Goal: Task Accomplishment & Management: Use online tool/utility

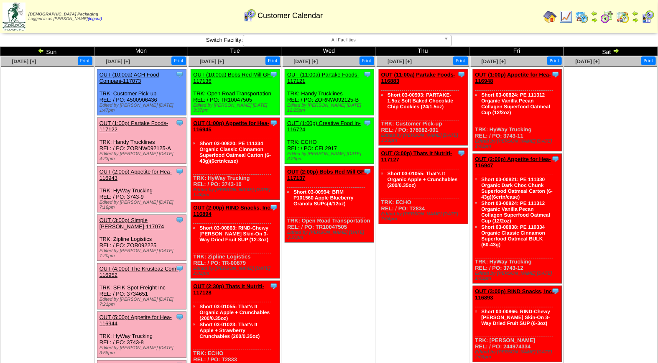
click at [143, 314] on link "OUT (5:00p) Appetite for Hea-116944" at bounding box center [135, 320] width 72 height 13
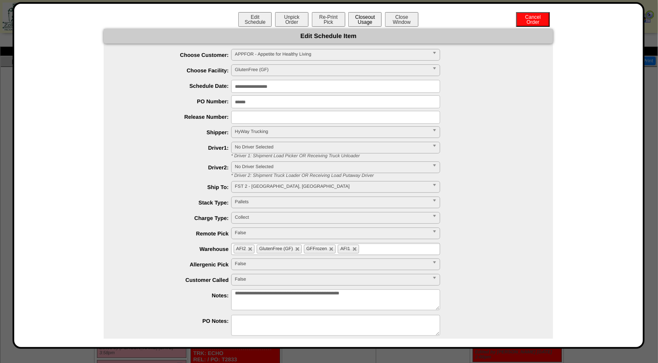
click at [364, 18] on button "Closeout Usage" at bounding box center [364, 19] width 33 height 15
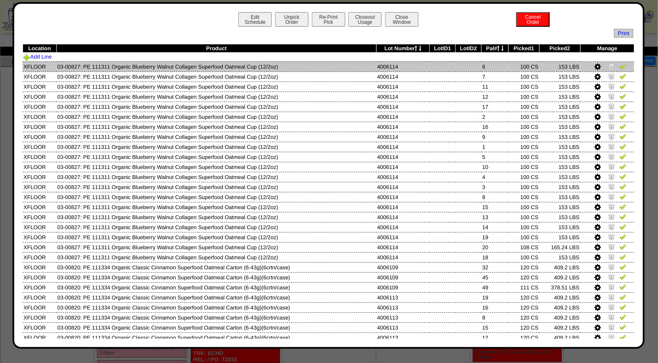
click at [619, 66] on img at bounding box center [622, 66] width 7 height 7
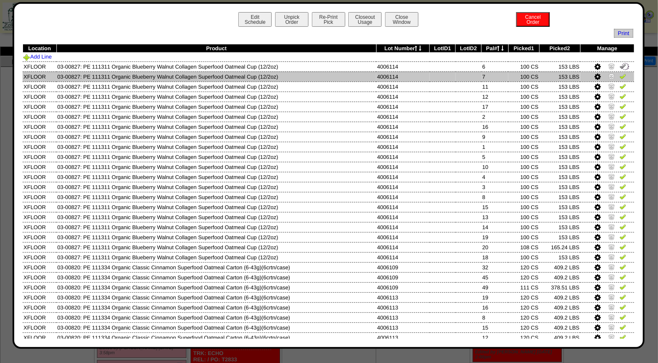
click at [619, 78] on img at bounding box center [622, 76] width 7 height 7
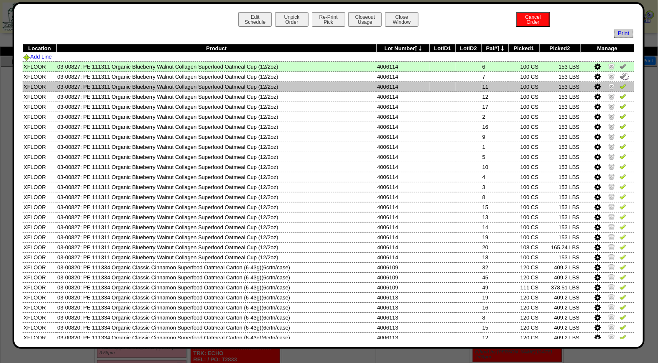
click at [619, 84] on img at bounding box center [622, 86] width 7 height 7
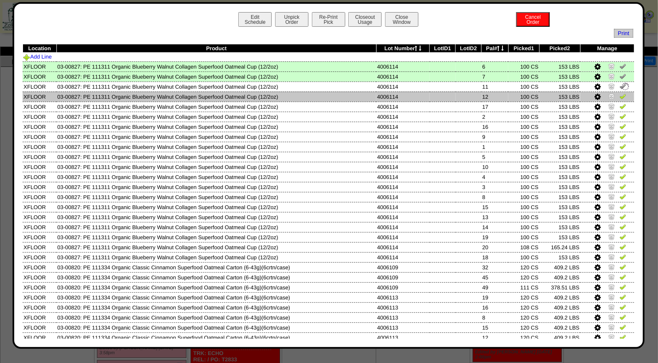
click at [619, 97] on img at bounding box center [622, 96] width 7 height 7
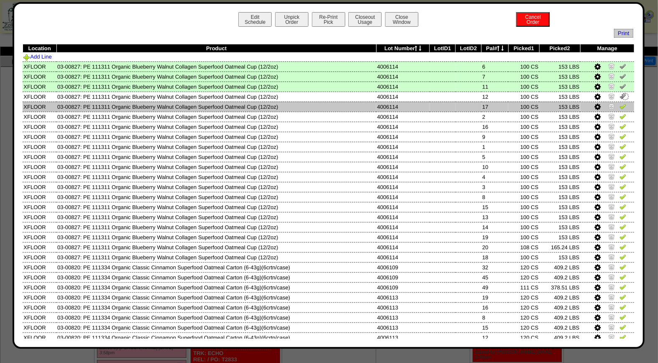
click at [619, 105] on img at bounding box center [622, 106] width 7 height 7
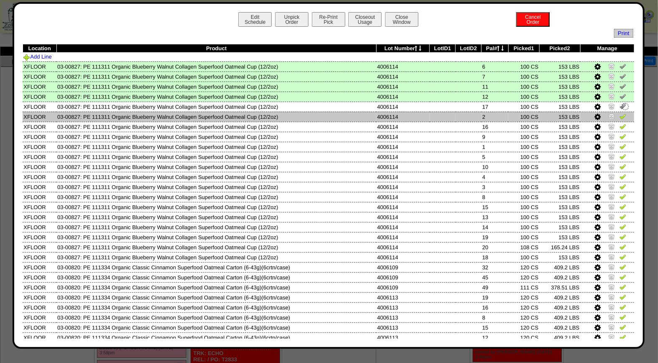
click at [619, 115] on img at bounding box center [622, 116] width 7 height 7
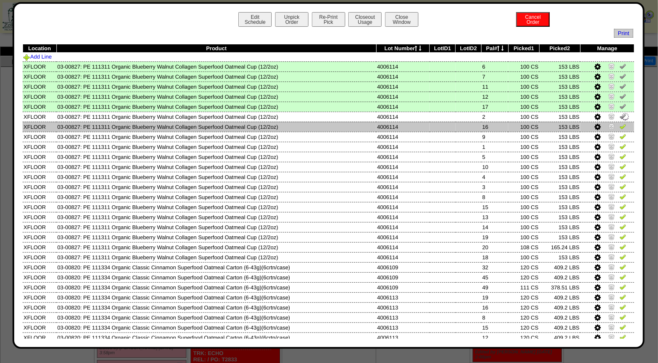
click at [619, 124] on img at bounding box center [622, 126] width 7 height 7
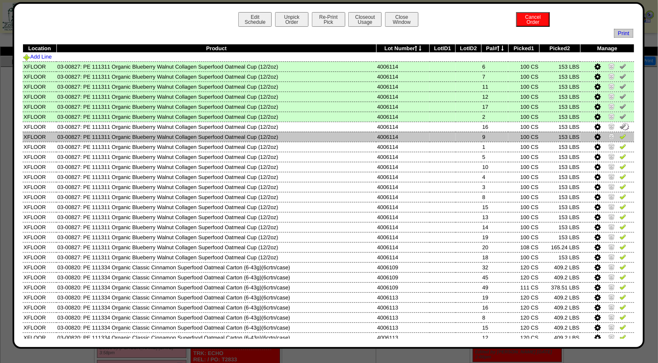
click at [619, 138] on img at bounding box center [622, 136] width 7 height 7
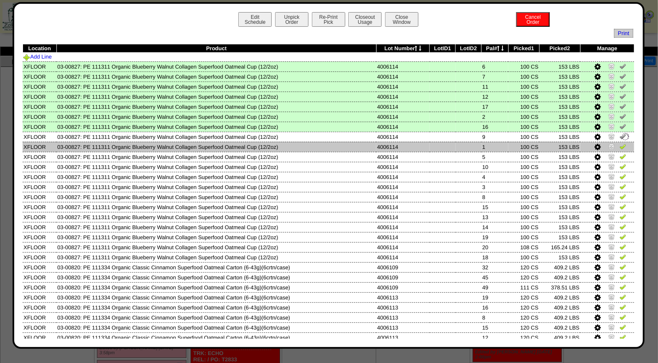
click at [619, 145] on img at bounding box center [622, 146] width 7 height 7
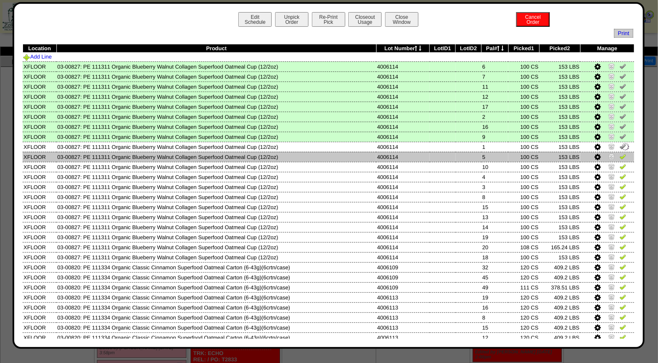
click at [619, 157] on img at bounding box center [622, 156] width 7 height 7
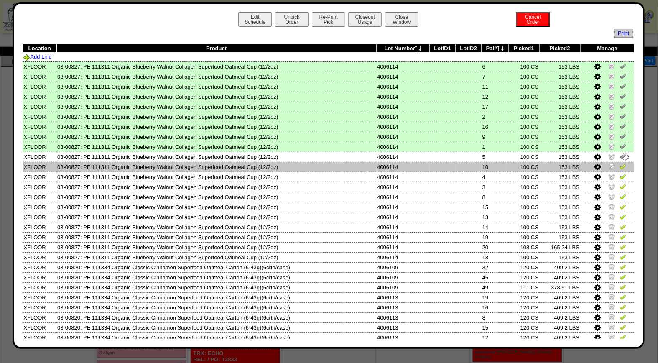
click at [619, 163] on img at bounding box center [622, 166] width 7 height 7
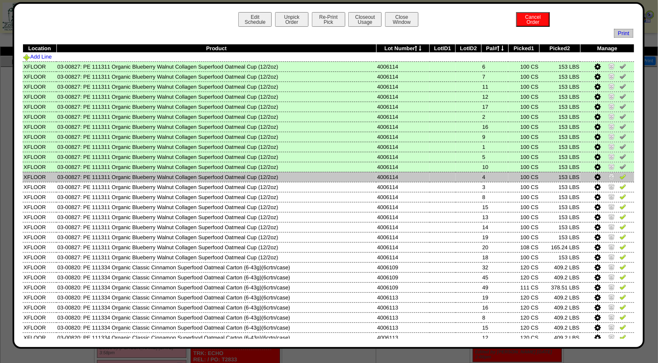
click at [619, 175] on img at bounding box center [622, 176] width 7 height 7
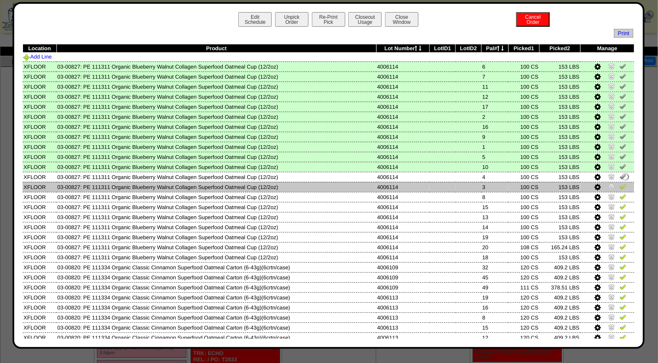
click at [619, 186] on img at bounding box center [622, 186] width 7 height 7
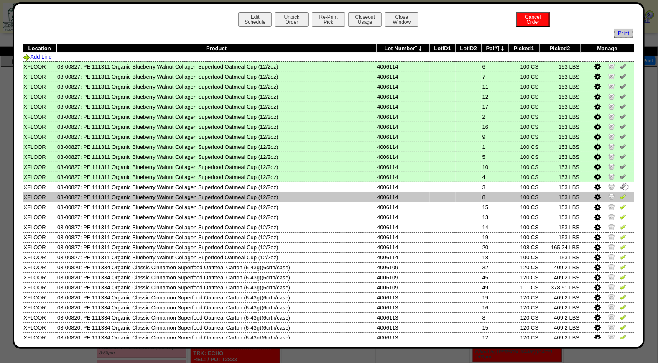
click at [619, 195] on img at bounding box center [622, 196] width 7 height 7
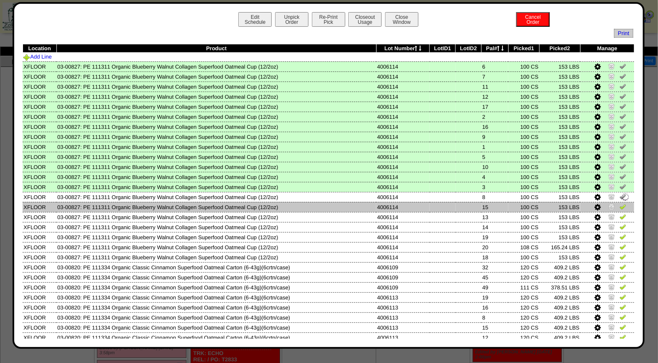
click at [619, 205] on img at bounding box center [622, 206] width 7 height 7
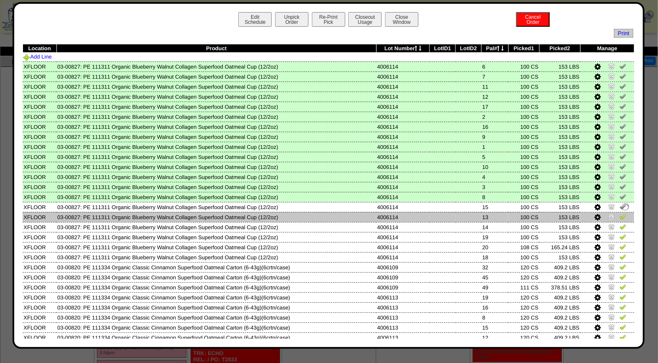
click at [619, 215] on img at bounding box center [622, 216] width 7 height 7
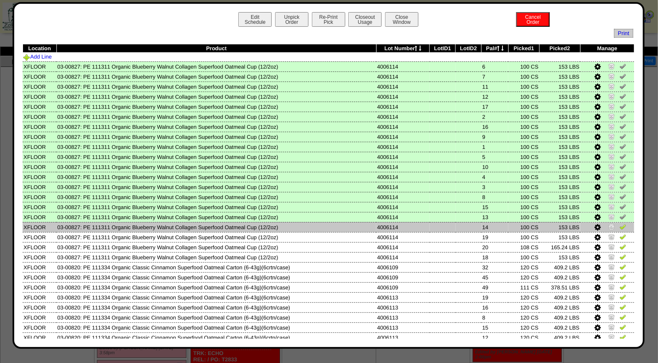
click at [619, 225] on img at bounding box center [622, 226] width 7 height 7
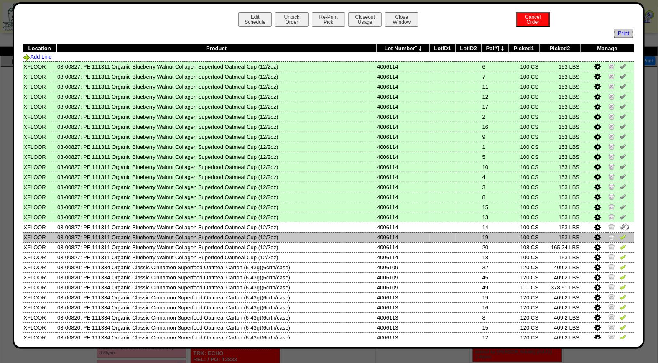
click at [619, 233] on img at bounding box center [622, 236] width 7 height 7
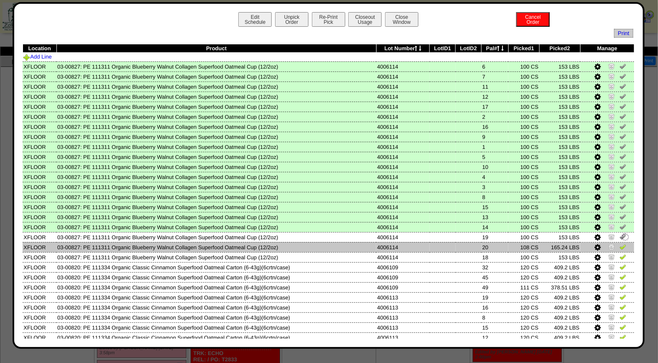
click at [619, 243] on img at bounding box center [622, 246] width 7 height 7
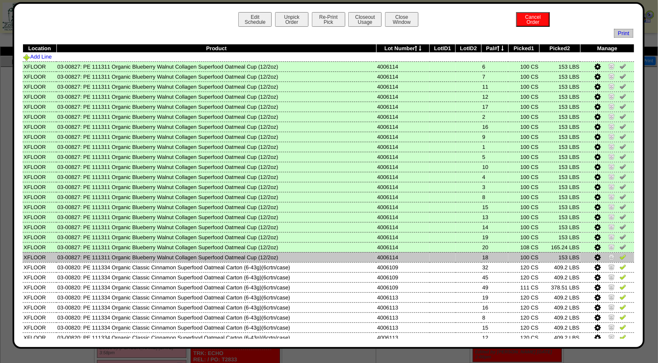
click at [619, 255] on img at bounding box center [622, 256] width 7 height 7
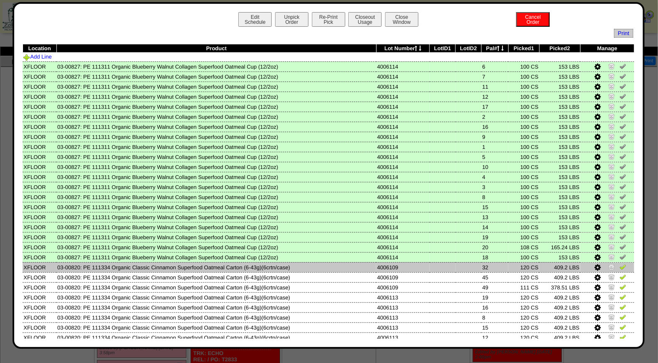
click at [619, 266] on img at bounding box center [622, 266] width 7 height 7
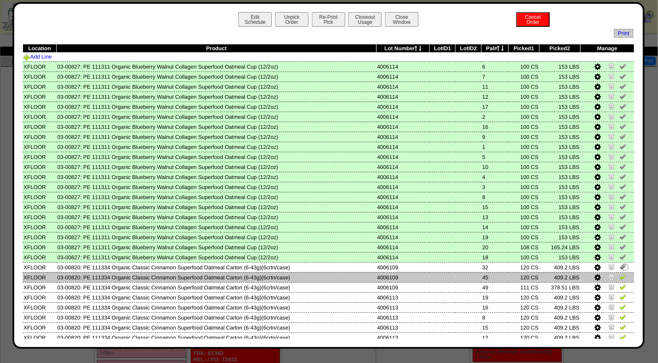
click at [619, 273] on img at bounding box center [622, 276] width 7 height 7
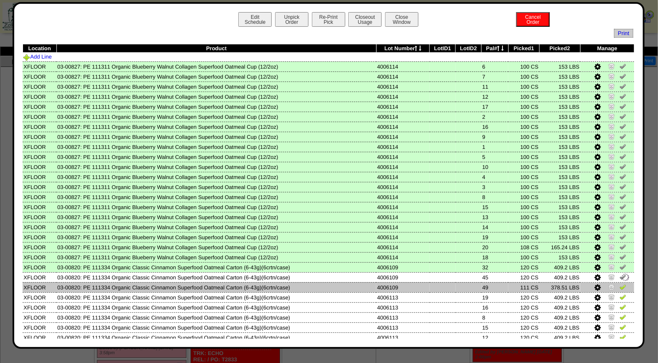
click at [619, 285] on img at bounding box center [622, 286] width 7 height 7
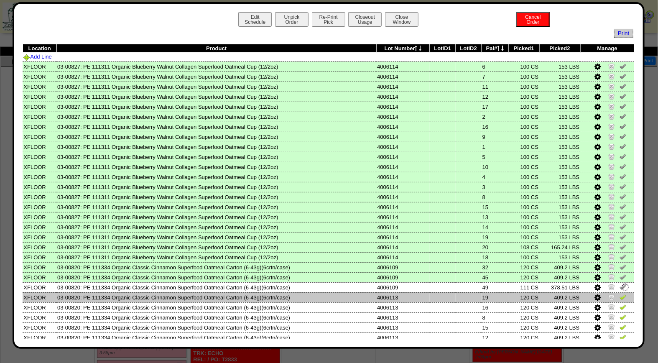
click at [619, 293] on img at bounding box center [622, 296] width 7 height 7
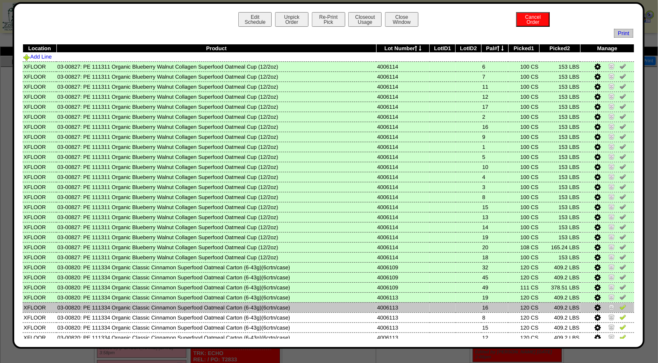
click at [619, 304] on img at bounding box center [622, 306] width 7 height 7
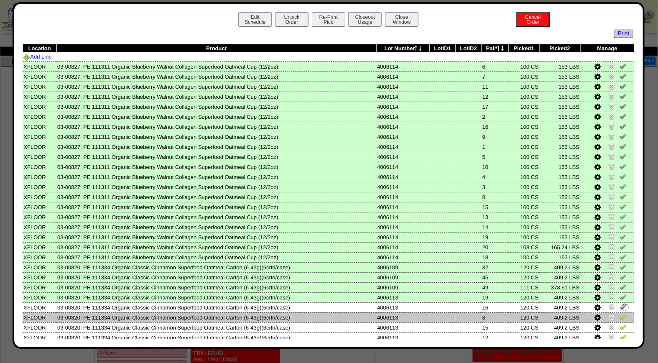
click at [619, 313] on img at bounding box center [622, 316] width 7 height 7
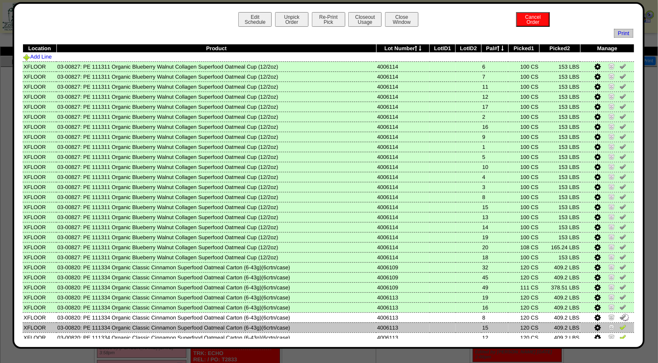
click at [619, 323] on img at bounding box center [622, 326] width 7 height 7
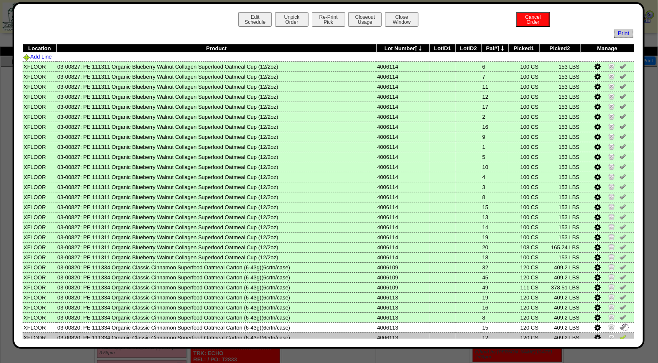
click at [619, 333] on img at bounding box center [622, 336] width 7 height 7
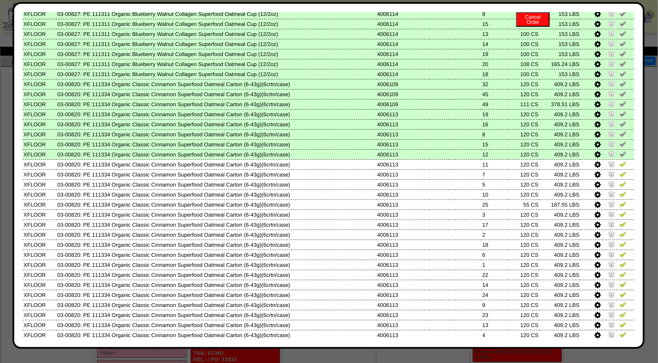
scroll to position [217, 0]
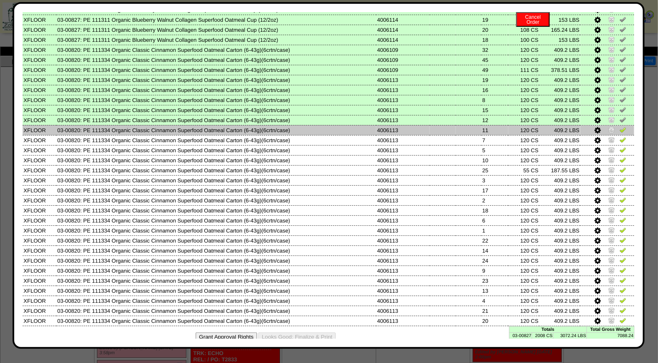
click at [619, 126] on img at bounding box center [622, 129] width 7 height 7
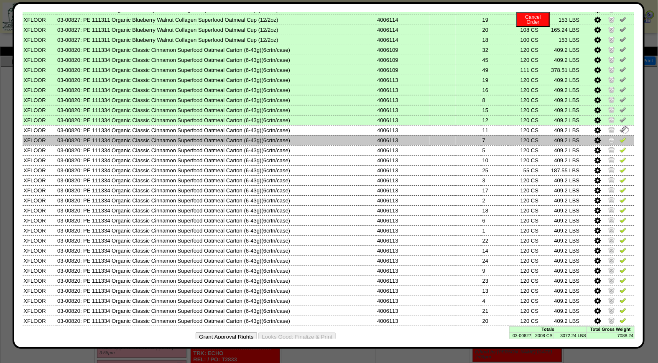
click at [619, 136] on img at bounding box center [622, 139] width 7 height 7
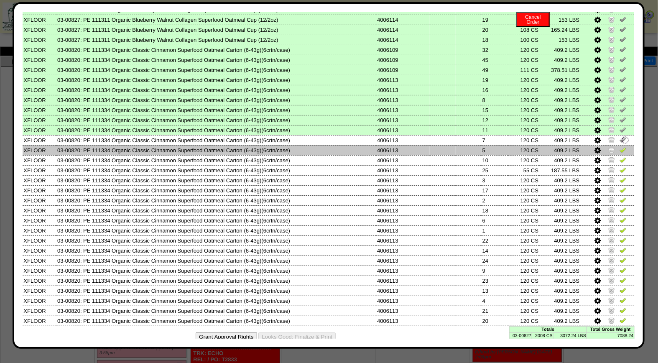
click at [619, 147] on img at bounding box center [622, 149] width 7 height 7
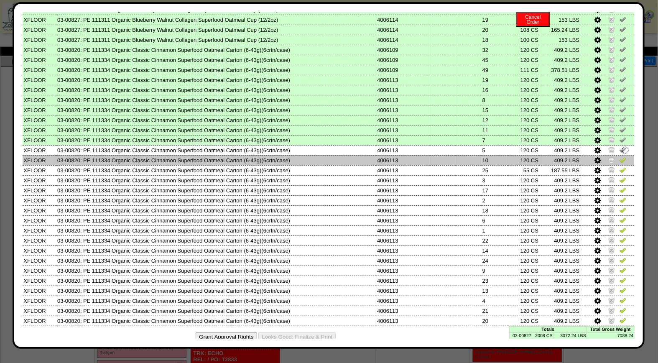
click at [619, 156] on img at bounding box center [622, 159] width 7 height 7
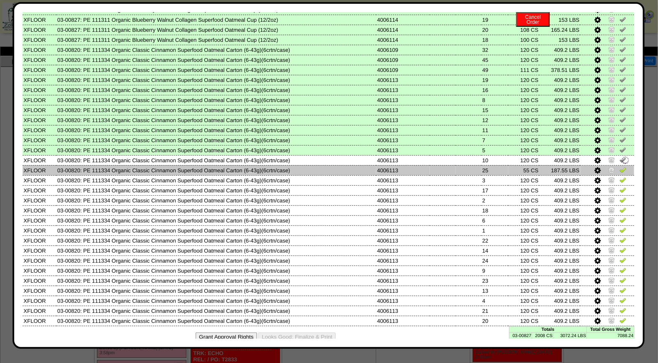
click at [619, 167] on img at bounding box center [622, 169] width 7 height 7
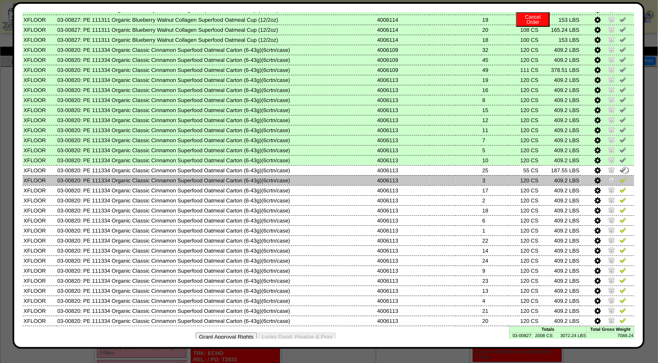
click at [619, 176] on img at bounding box center [622, 179] width 7 height 7
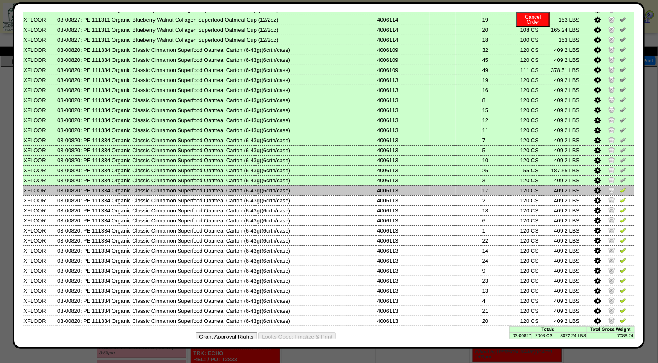
click at [619, 186] on img at bounding box center [622, 189] width 7 height 7
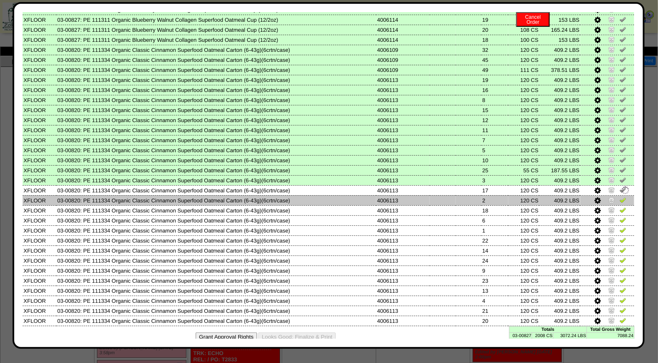
click at [619, 196] on img at bounding box center [622, 199] width 7 height 7
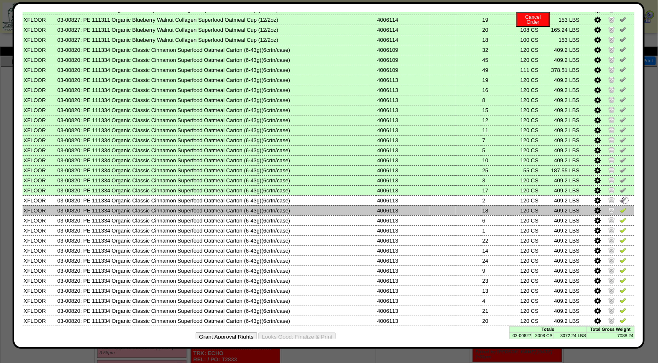
click at [619, 206] on img at bounding box center [622, 209] width 7 height 7
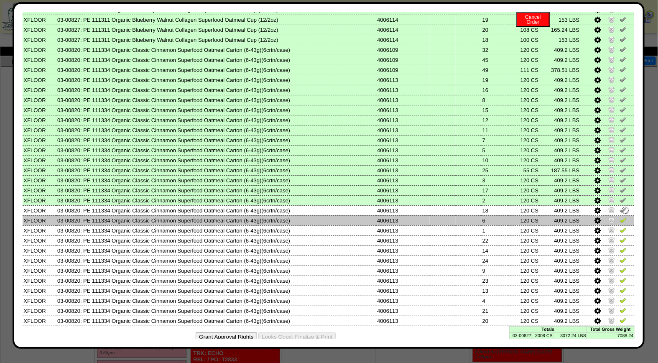
click at [619, 216] on img at bounding box center [622, 219] width 7 height 7
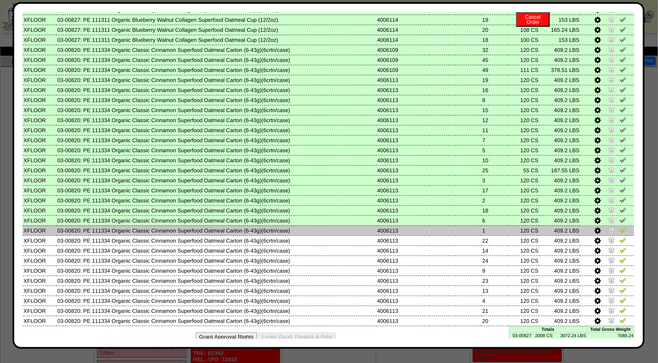
click at [619, 226] on img at bounding box center [622, 229] width 7 height 7
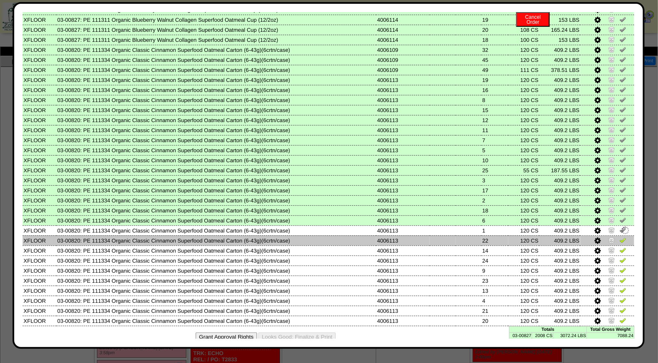
click at [619, 236] on img at bounding box center [622, 239] width 7 height 7
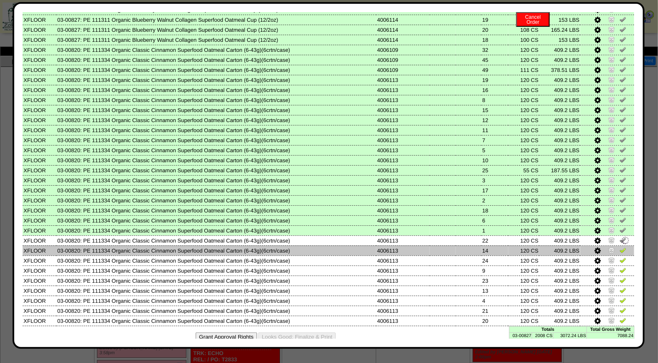
click at [619, 246] on img at bounding box center [622, 249] width 7 height 7
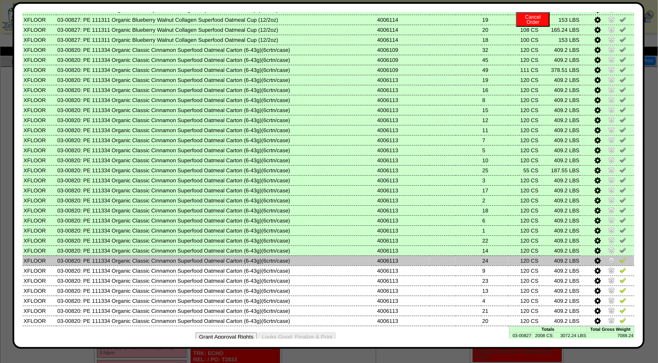
click at [619, 256] on img at bounding box center [622, 259] width 7 height 7
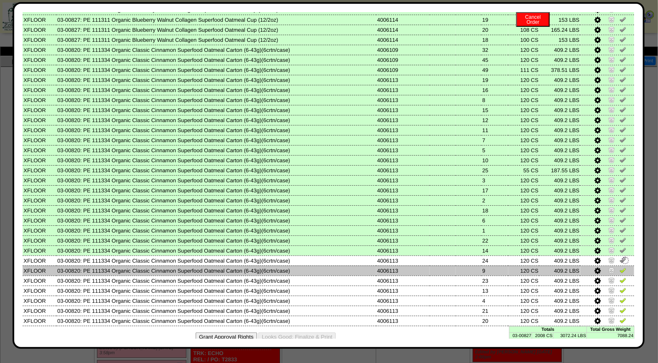
click at [619, 267] on img at bounding box center [622, 270] width 7 height 7
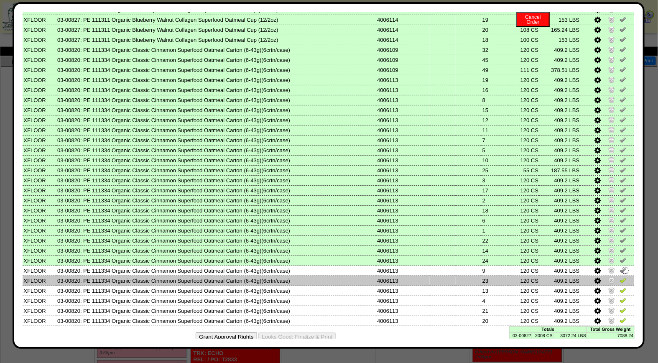
click at [619, 277] on img at bounding box center [622, 280] width 7 height 7
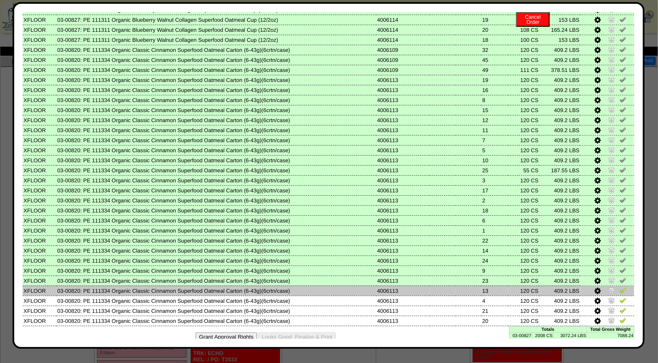
click at [619, 287] on img at bounding box center [622, 290] width 7 height 7
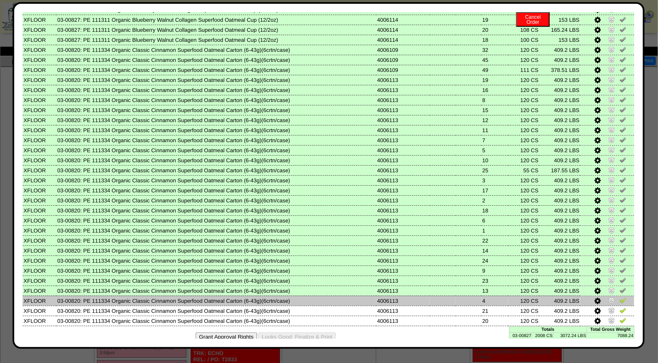
click at [619, 297] on img at bounding box center [622, 300] width 7 height 7
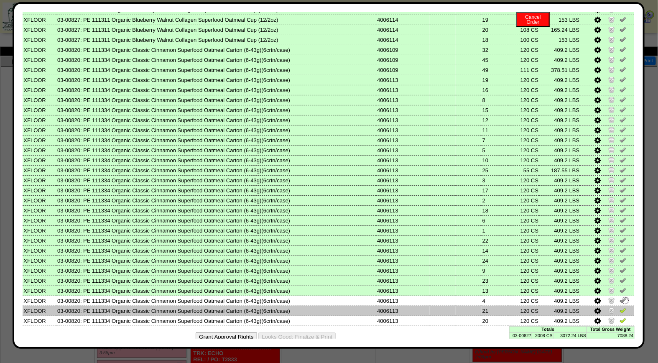
click at [619, 307] on img at bounding box center [622, 310] width 7 height 7
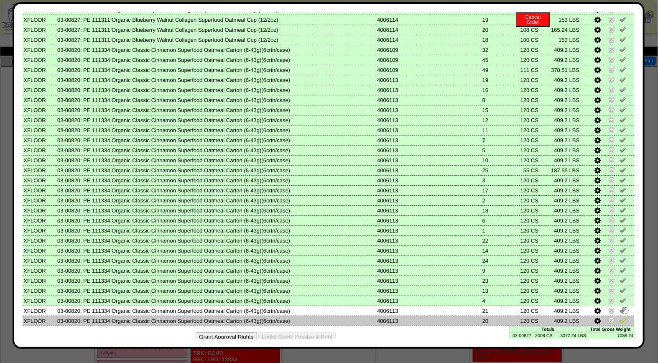
click at [619, 317] on img at bounding box center [622, 320] width 7 height 7
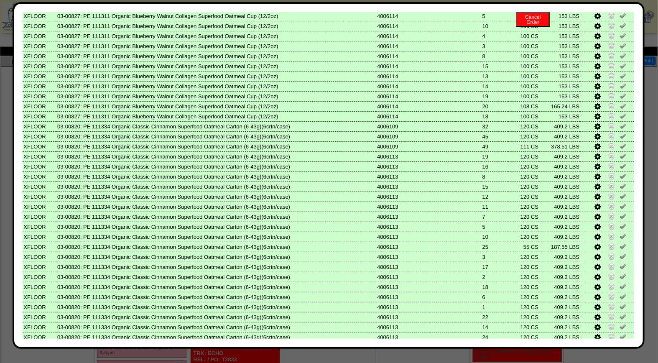
scroll to position [0, 0]
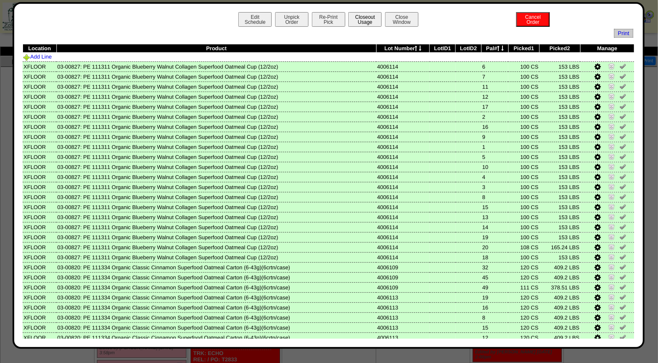
click at [365, 18] on button "Closeout Usage" at bounding box center [364, 19] width 33 height 15
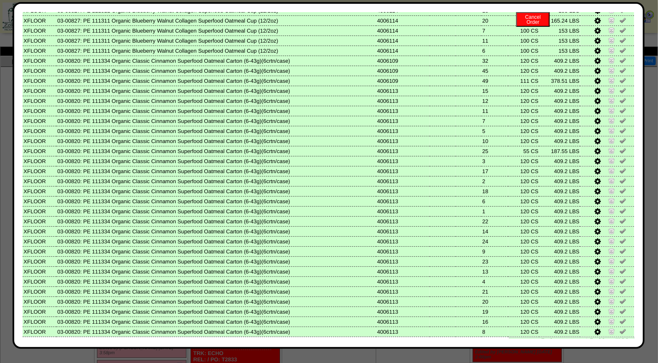
scroll to position [217, 0]
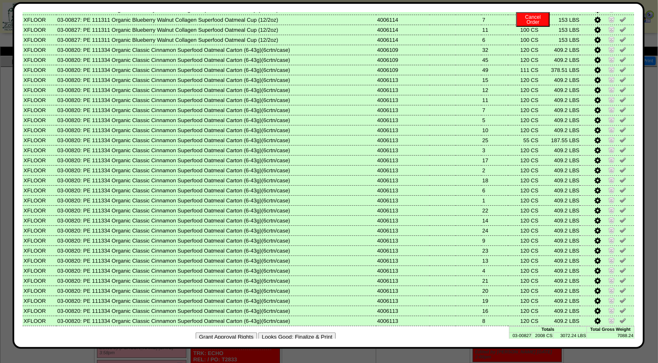
click at [308, 332] on button "Looks Good: Finalize & Print" at bounding box center [296, 336] width 77 height 9
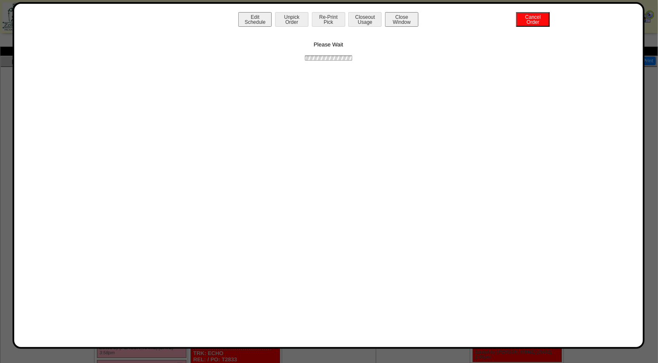
scroll to position [0, 0]
click at [338, 18] on button "Print BOL" at bounding box center [328, 19] width 33 height 15
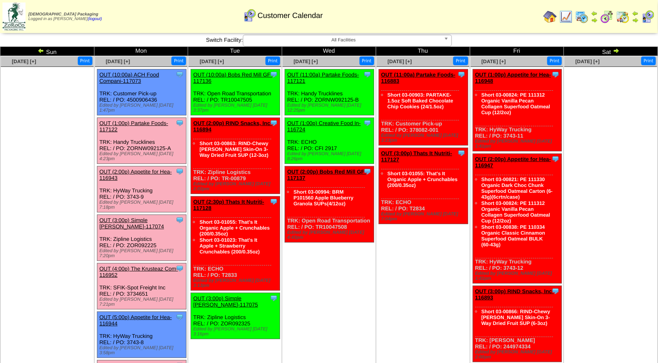
click at [145, 168] on link "OUT (2:00p) Appetite for Hea-116943" at bounding box center [135, 174] width 72 height 13
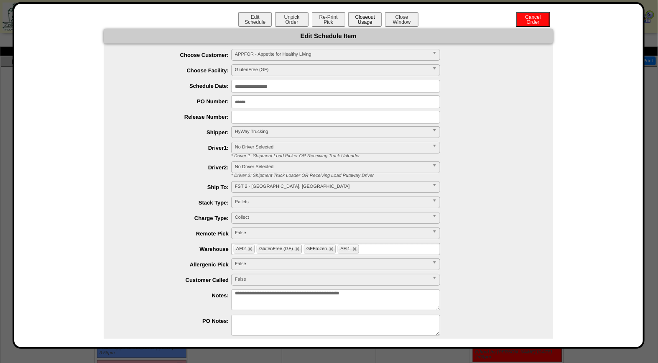
click at [363, 21] on button "Closeout Usage" at bounding box center [364, 19] width 33 height 15
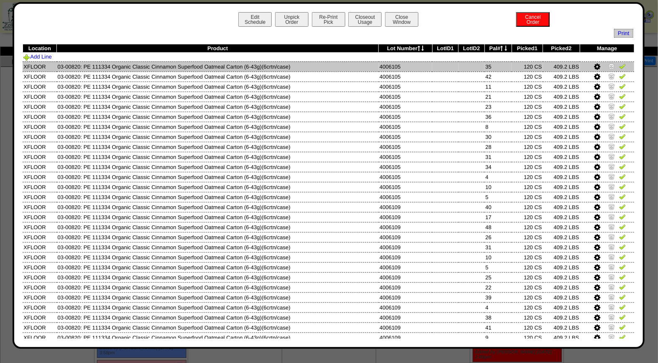
click at [619, 69] on img at bounding box center [622, 66] width 7 height 7
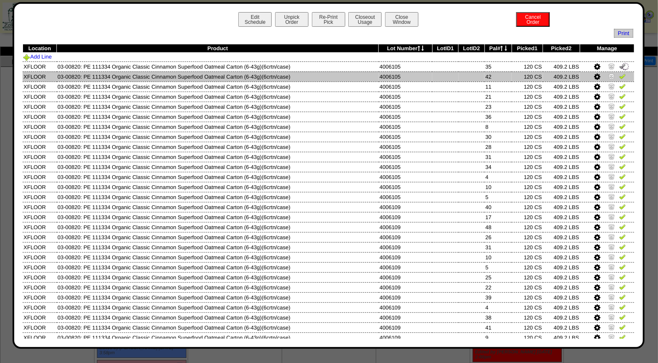
click at [619, 74] on img at bounding box center [622, 76] width 7 height 7
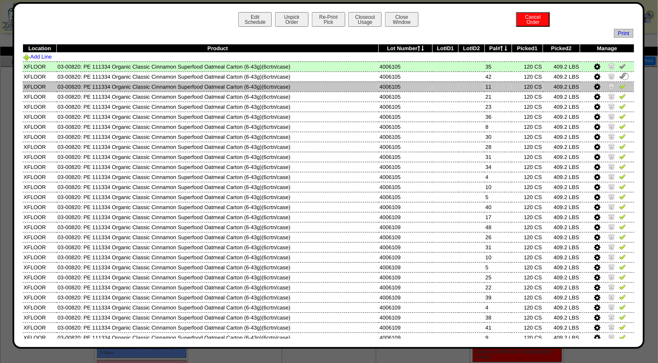
click at [619, 88] on img at bounding box center [622, 86] width 7 height 7
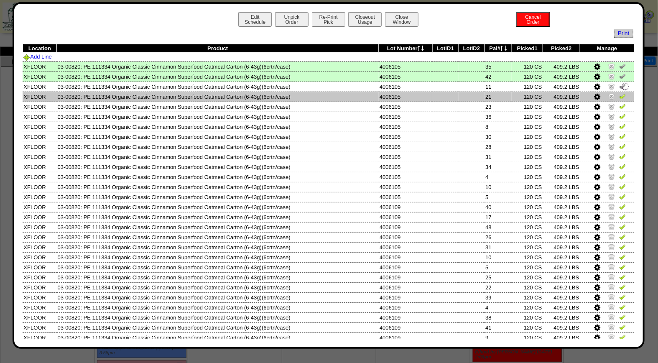
click at [619, 97] on img at bounding box center [622, 96] width 7 height 7
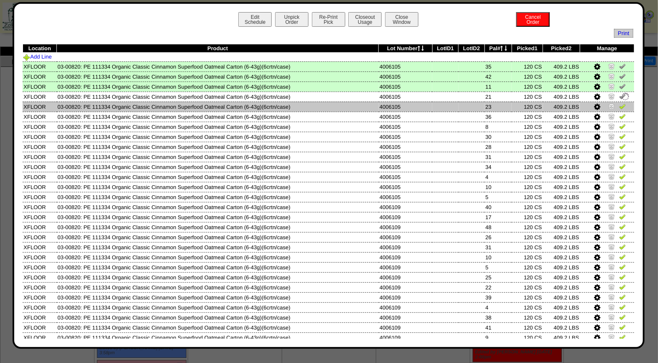
click at [619, 108] on img at bounding box center [622, 106] width 7 height 7
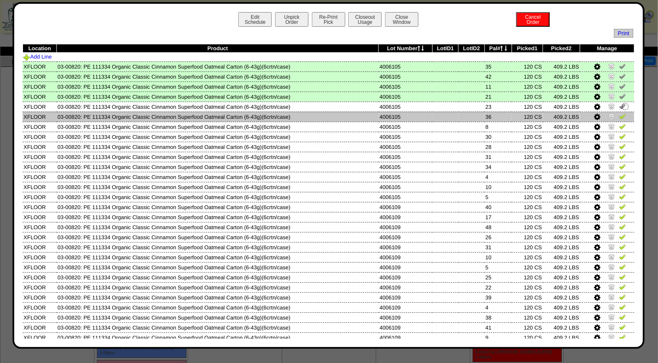
click at [619, 119] on link at bounding box center [622, 117] width 7 height 6
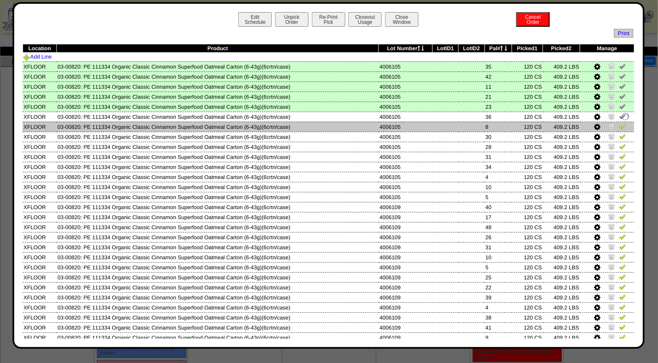
click at [619, 126] on img at bounding box center [622, 126] width 7 height 7
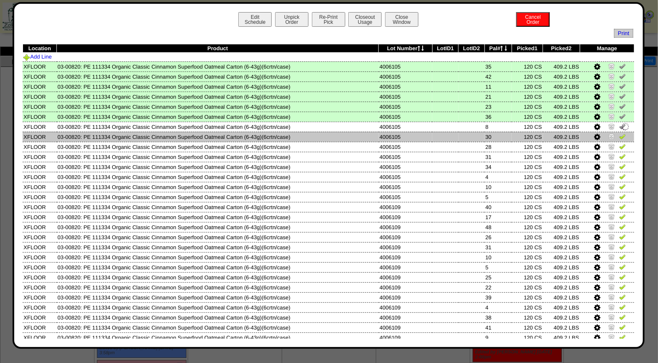
click at [619, 135] on img at bounding box center [622, 136] width 7 height 7
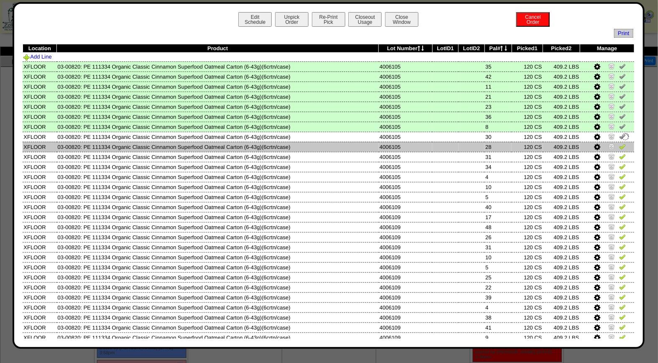
click at [619, 148] on link at bounding box center [622, 148] width 7 height 6
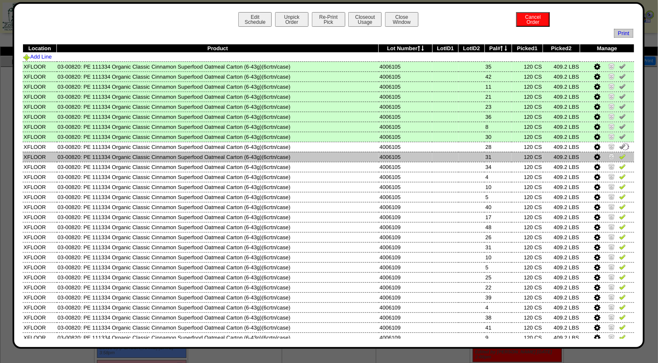
click at [619, 156] on img at bounding box center [622, 156] width 7 height 7
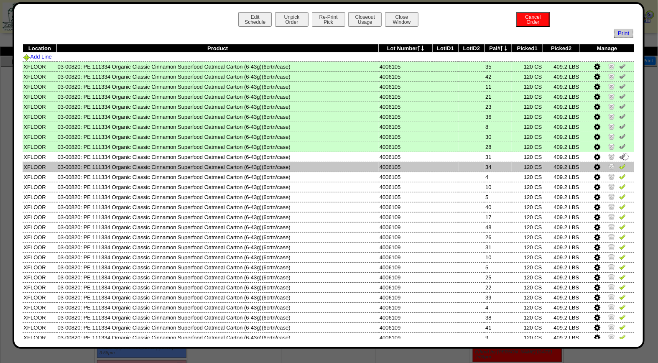
click at [619, 164] on img at bounding box center [622, 166] width 7 height 7
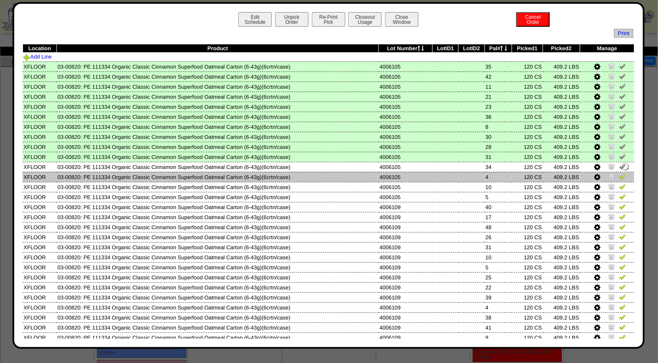
click at [619, 173] on img at bounding box center [622, 176] width 7 height 7
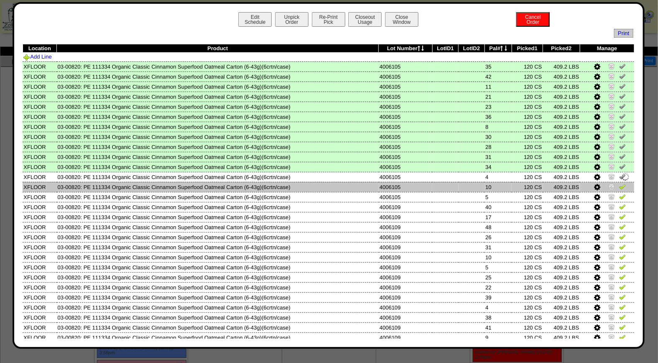
click at [619, 184] on img at bounding box center [622, 186] width 7 height 7
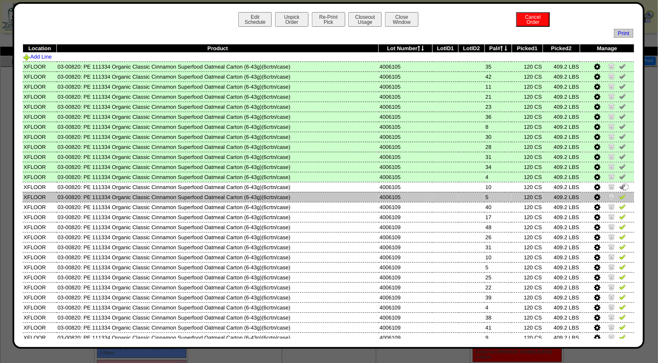
click at [619, 196] on img at bounding box center [622, 196] width 7 height 7
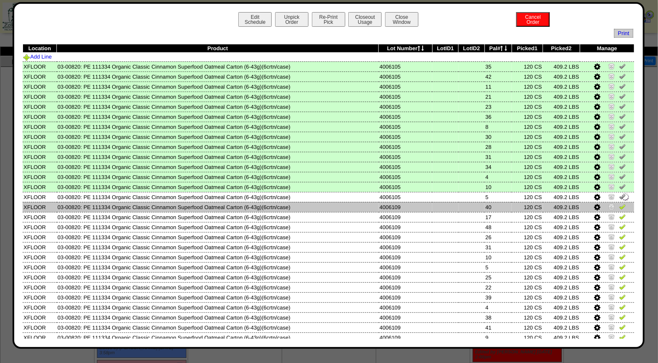
click at [619, 206] on img at bounding box center [622, 206] width 7 height 7
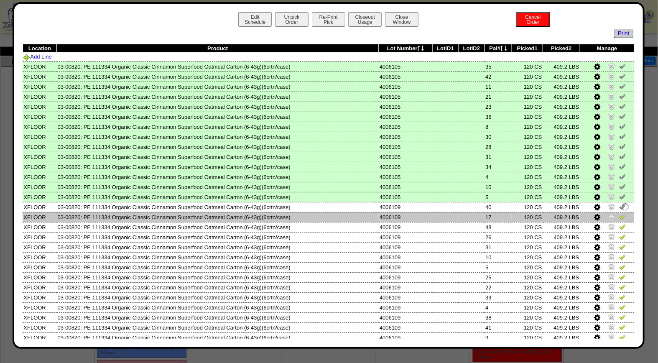
click at [619, 215] on img at bounding box center [622, 216] width 7 height 7
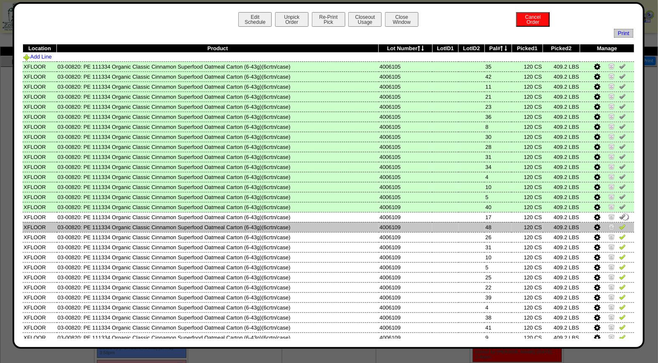
click at [619, 223] on img at bounding box center [622, 226] width 7 height 7
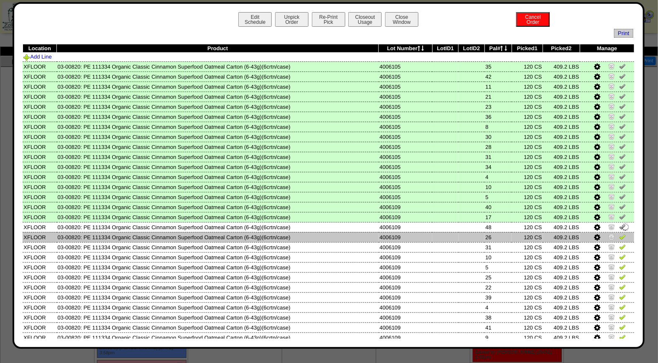
click at [619, 236] on img at bounding box center [622, 236] width 7 height 7
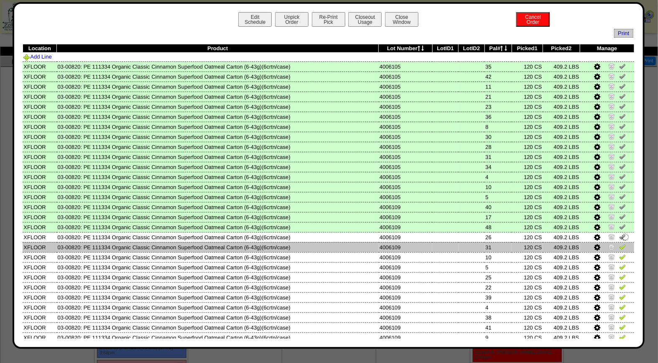
click at [619, 243] on img at bounding box center [622, 246] width 7 height 7
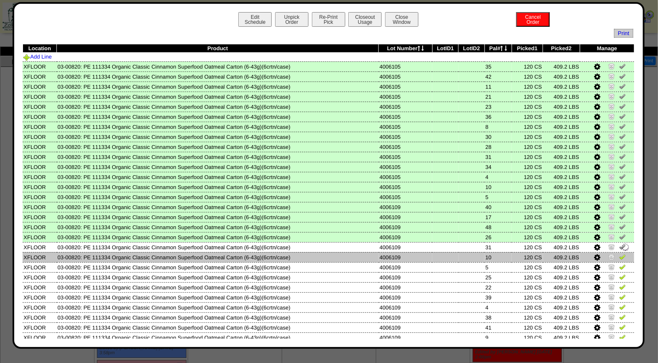
click at [619, 253] on img at bounding box center [622, 256] width 7 height 7
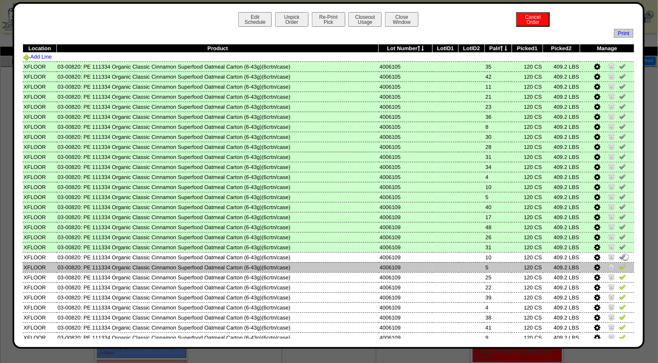
click at [619, 265] on img at bounding box center [622, 266] width 7 height 7
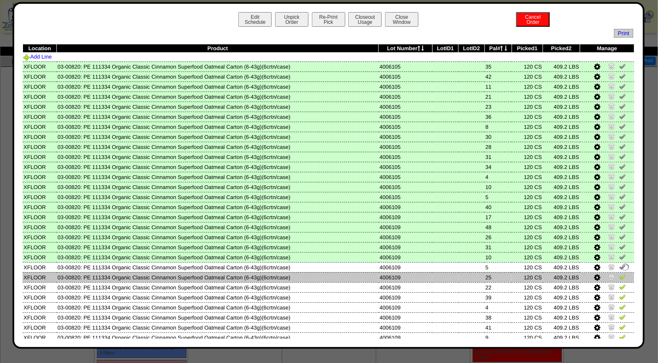
click at [619, 273] on img at bounding box center [622, 276] width 7 height 7
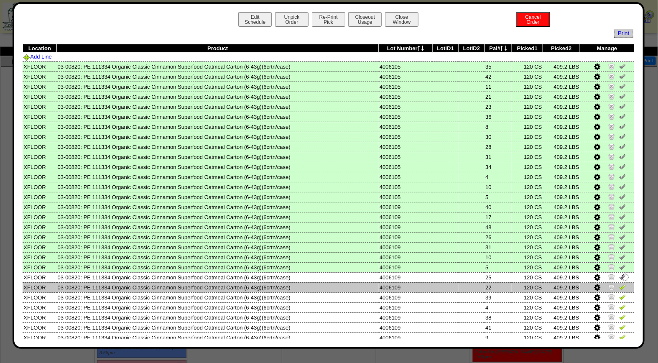
click at [619, 285] on img at bounding box center [622, 286] width 7 height 7
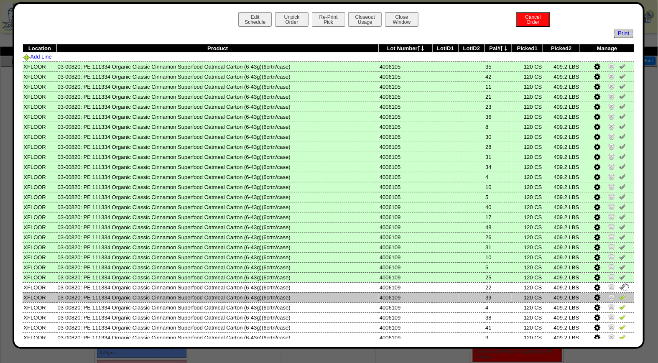
click at [619, 293] on img at bounding box center [622, 296] width 7 height 7
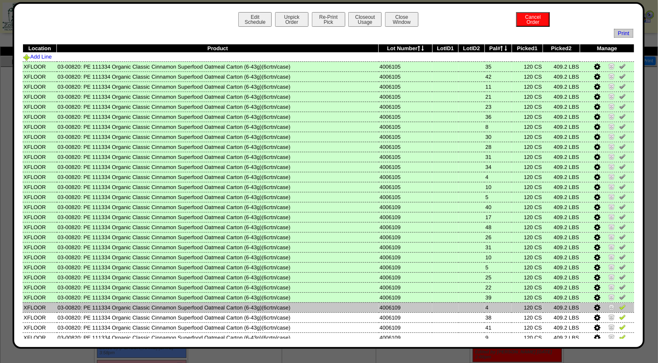
click at [619, 304] on img at bounding box center [622, 306] width 7 height 7
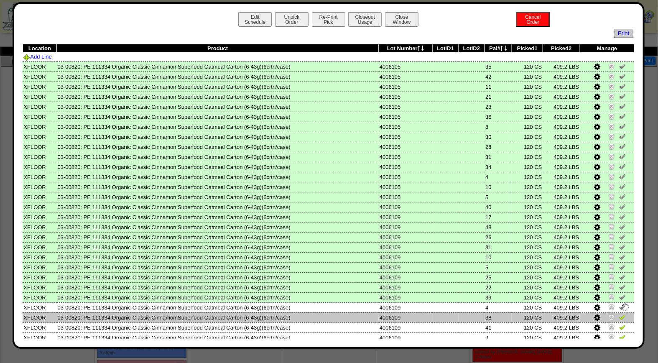
click at [619, 314] on img at bounding box center [622, 316] width 7 height 7
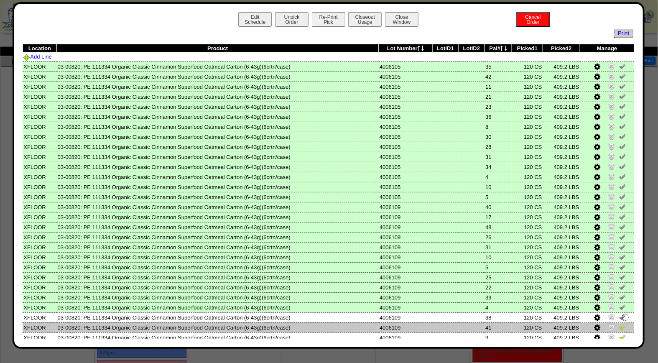
click at [619, 324] on img at bounding box center [622, 326] width 7 height 7
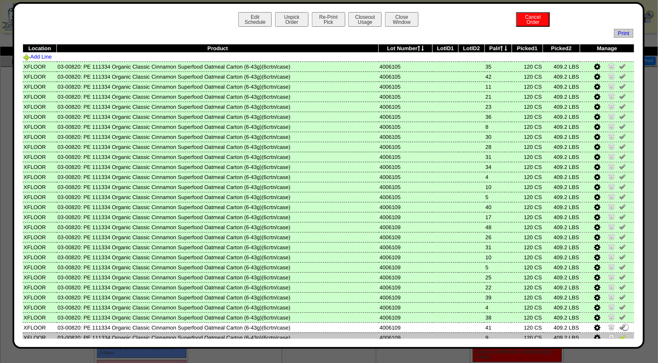
click at [619, 333] on img at bounding box center [622, 336] width 7 height 7
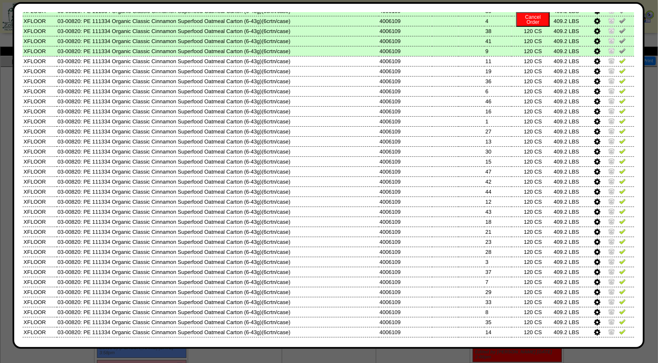
scroll to position [293, 0]
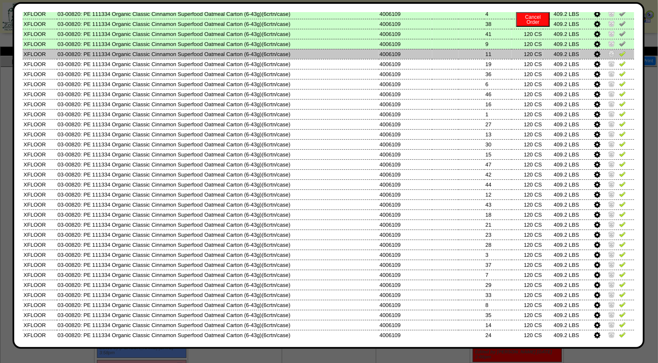
click at [619, 50] on img at bounding box center [622, 53] width 7 height 7
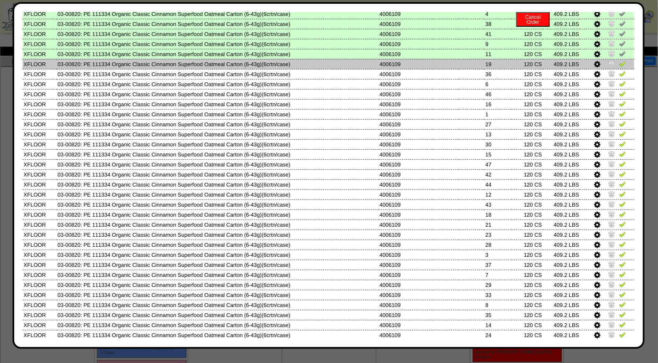
click at [619, 60] on img at bounding box center [622, 63] width 7 height 7
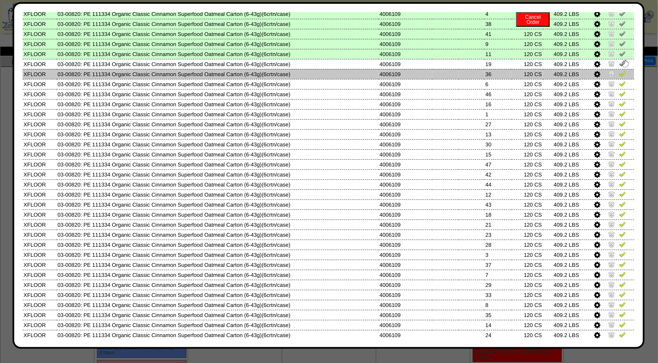
click at [619, 70] on img at bounding box center [622, 73] width 7 height 7
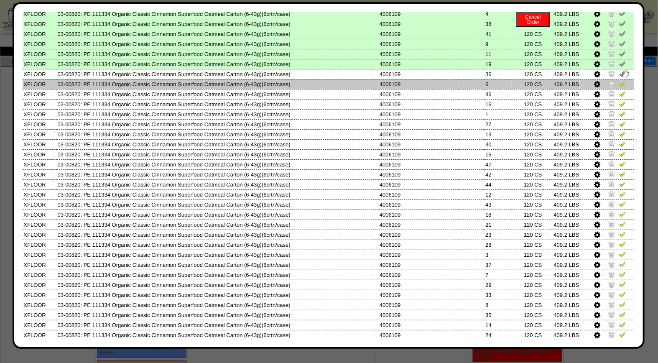
click at [619, 80] on img at bounding box center [622, 83] width 7 height 7
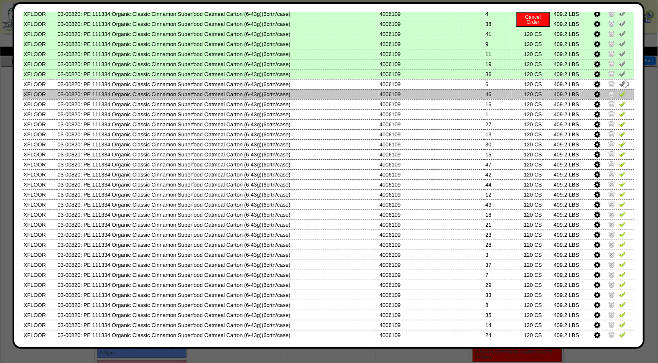
click at [619, 90] on img at bounding box center [622, 93] width 7 height 7
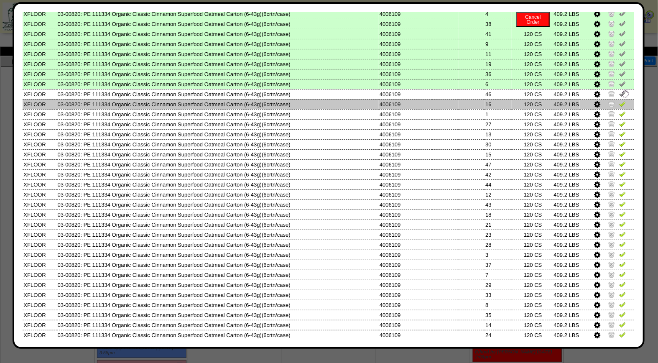
click at [619, 100] on img at bounding box center [622, 103] width 7 height 7
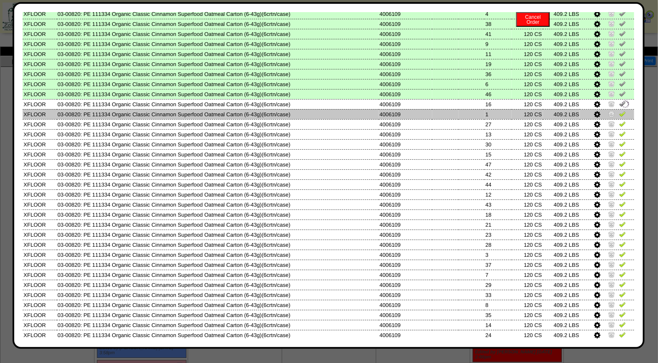
click at [619, 110] on img at bounding box center [622, 113] width 7 height 7
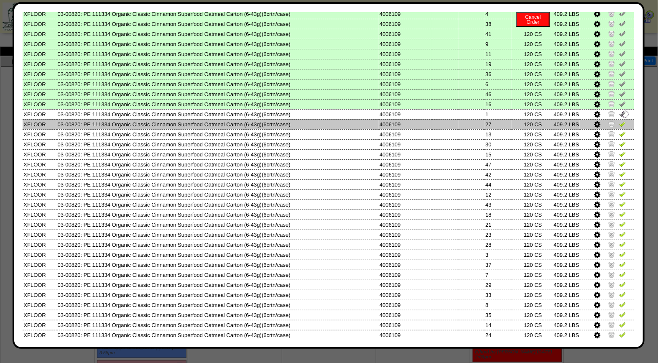
click at [619, 120] on img at bounding box center [622, 123] width 7 height 7
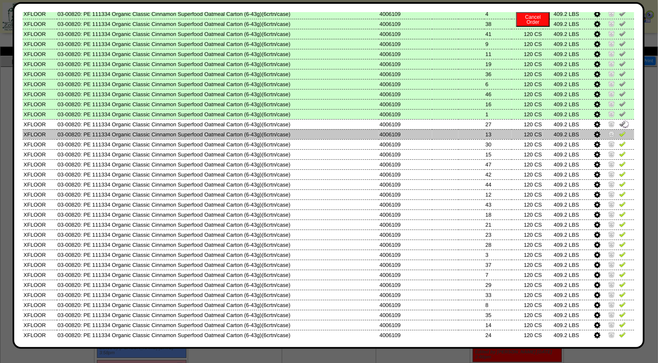
click at [619, 130] on img at bounding box center [622, 133] width 7 height 7
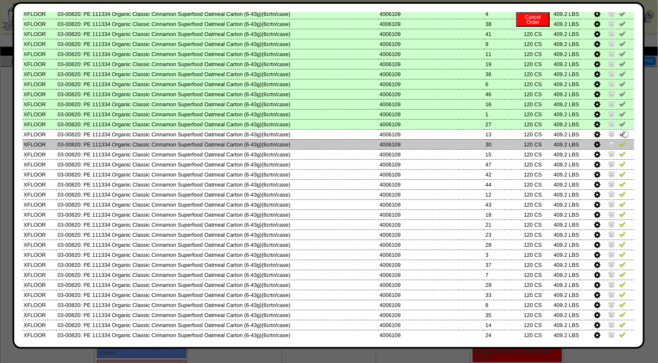
click at [619, 140] on img at bounding box center [622, 143] width 7 height 7
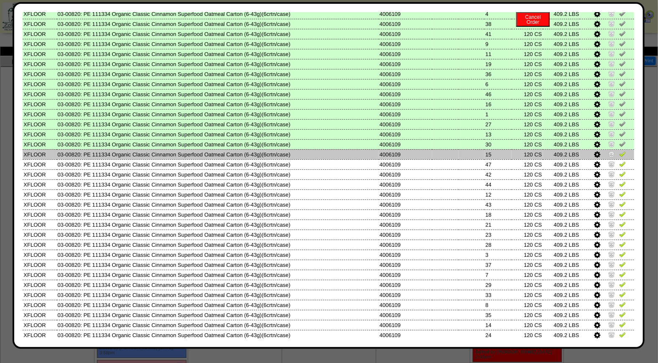
click at [619, 150] on img at bounding box center [622, 153] width 7 height 7
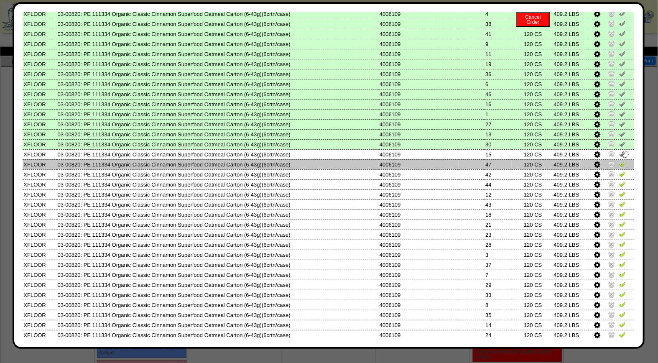
click at [619, 160] on img at bounding box center [622, 163] width 7 height 7
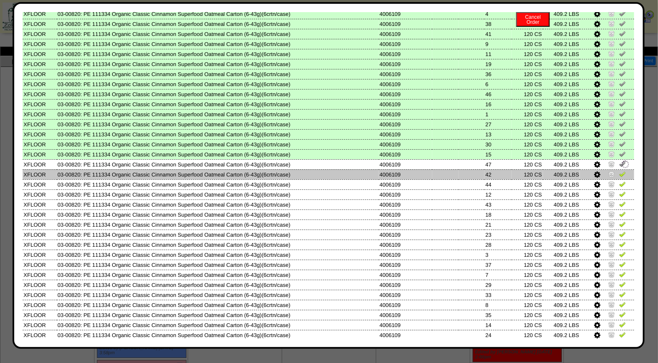
click at [619, 172] on link at bounding box center [622, 175] width 7 height 6
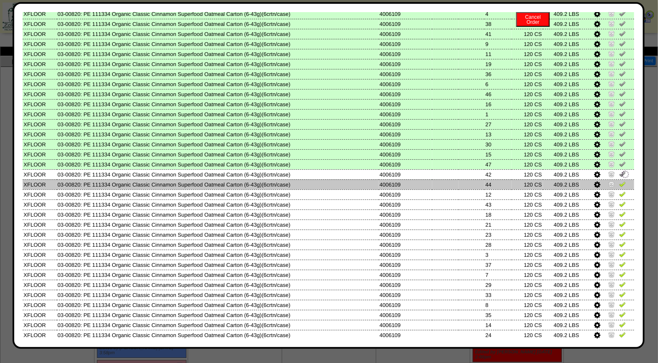
click at [619, 180] on img at bounding box center [622, 183] width 7 height 7
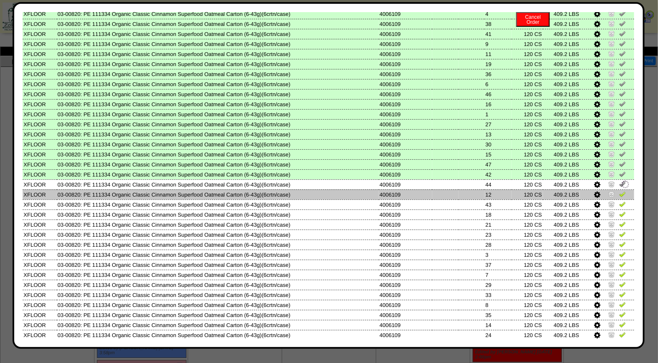
click at [619, 190] on img at bounding box center [622, 193] width 7 height 7
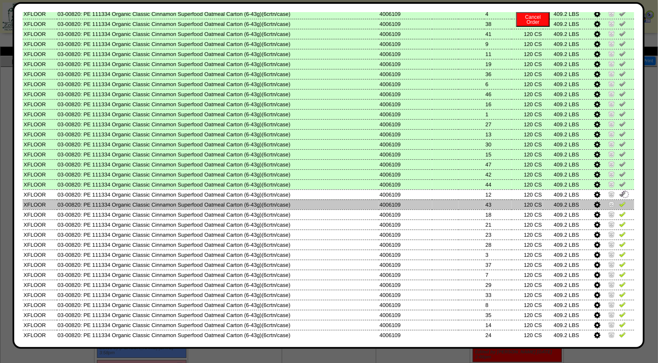
click at [619, 201] on img at bounding box center [622, 204] width 7 height 7
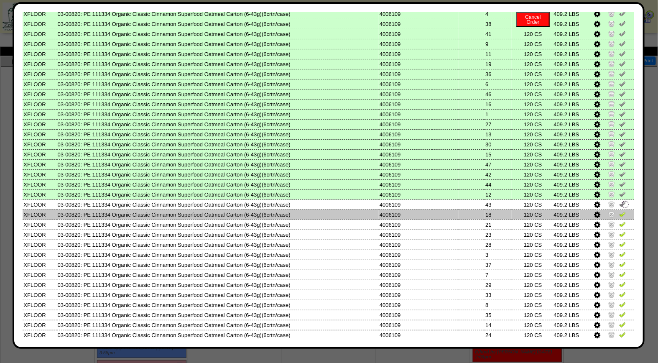
click at [619, 211] on img at bounding box center [622, 214] width 7 height 7
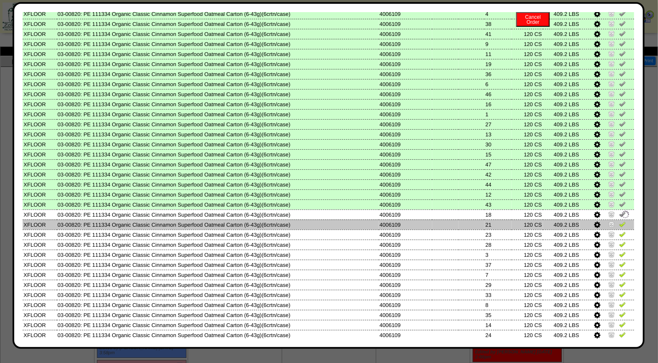
click at [619, 221] on img at bounding box center [622, 224] width 7 height 7
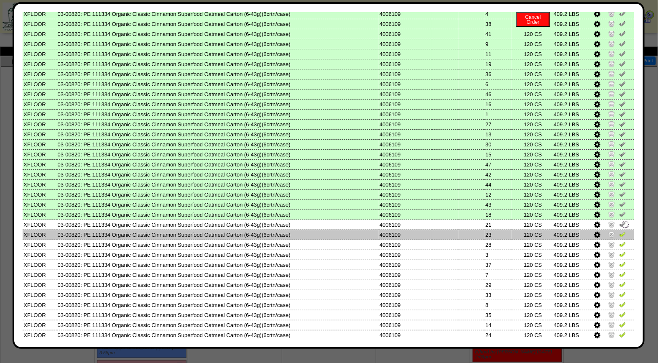
click at [619, 231] on img at bounding box center [622, 234] width 7 height 7
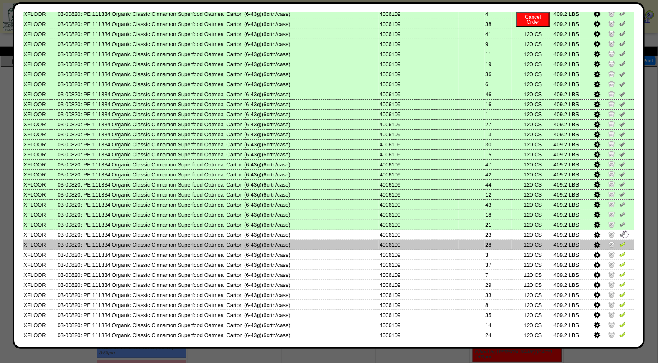
click at [619, 241] on img at bounding box center [622, 244] width 7 height 7
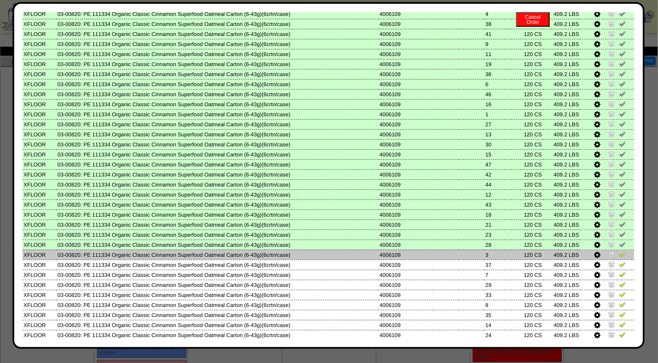
click at [619, 251] on img at bounding box center [622, 254] width 7 height 7
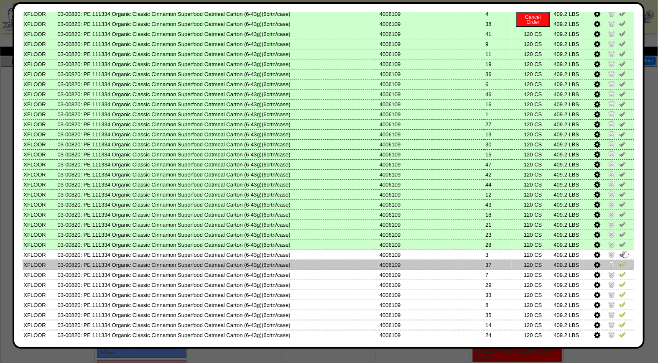
click at [619, 261] on img at bounding box center [622, 264] width 7 height 7
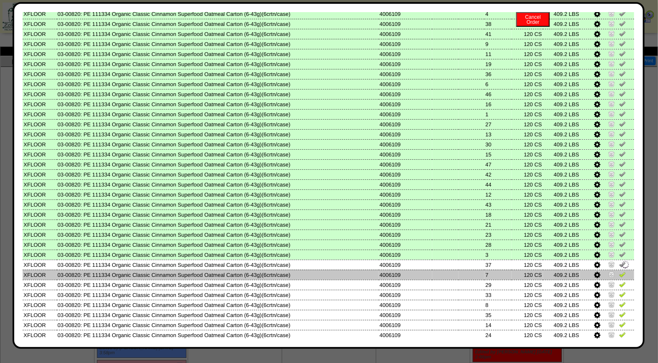
click at [619, 271] on img at bounding box center [622, 274] width 7 height 7
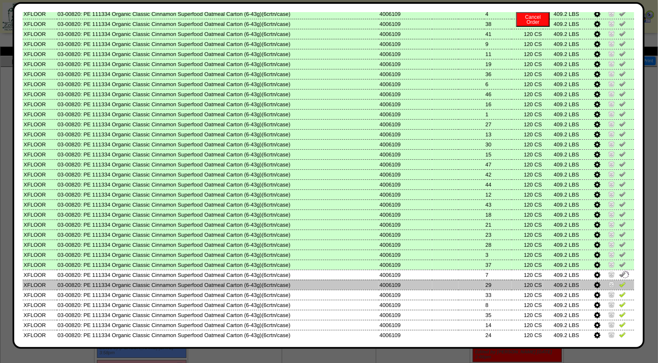
click at [619, 281] on img at bounding box center [622, 284] width 7 height 7
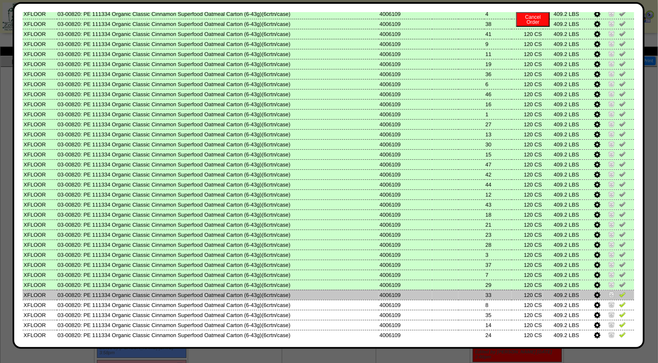
click at [619, 291] on img at bounding box center [622, 294] width 7 height 7
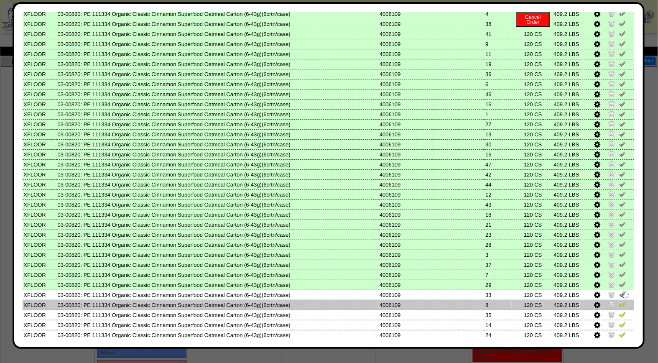
click at [619, 301] on img at bounding box center [622, 304] width 7 height 7
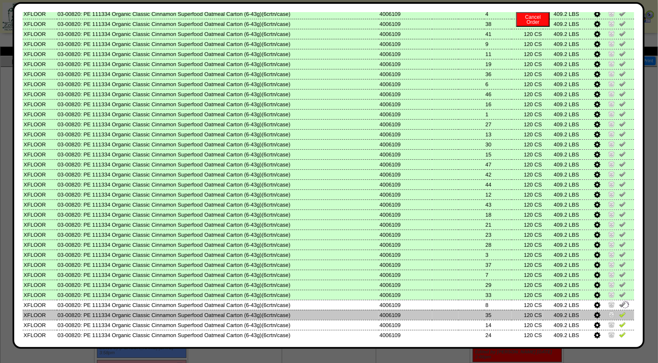
click at [619, 311] on img at bounding box center [622, 314] width 7 height 7
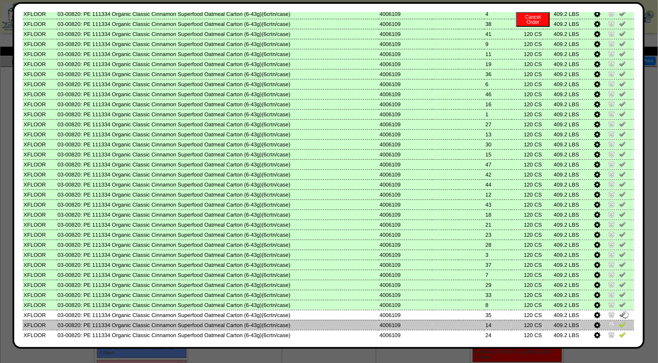
click at [619, 321] on img at bounding box center [622, 324] width 7 height 7
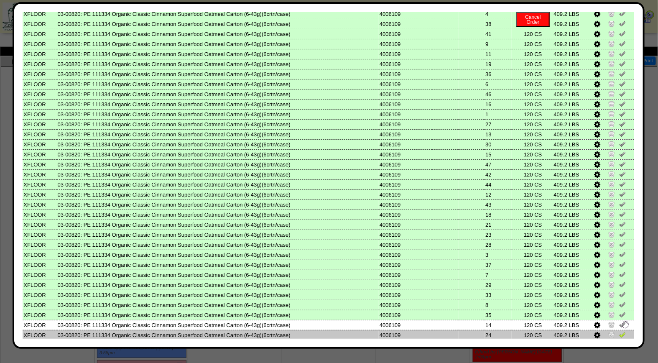
click at [619, 331] on img at bounding box center [622, 334] width 7 height 7
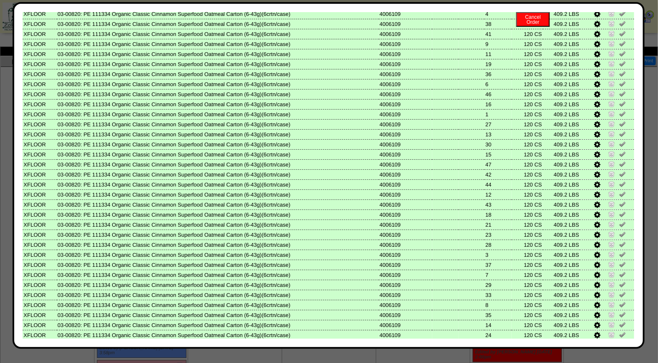
scroll to position [335, 0]
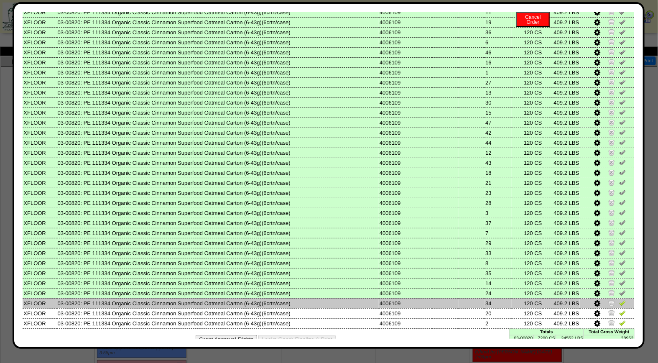
click at [619, 299] on img at bounding box center [622, 302] width 7 height 7
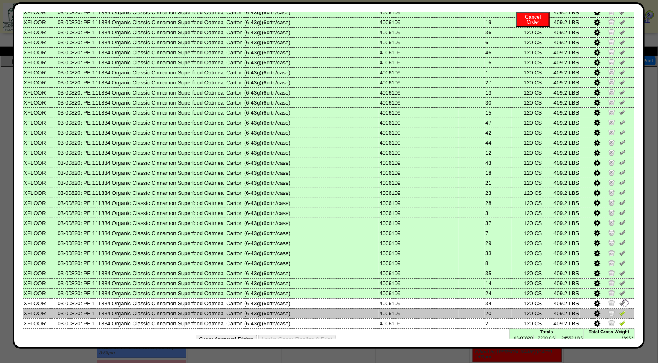
click at [619, 309] on img at bounding box center [622, 312] width 7 height 7
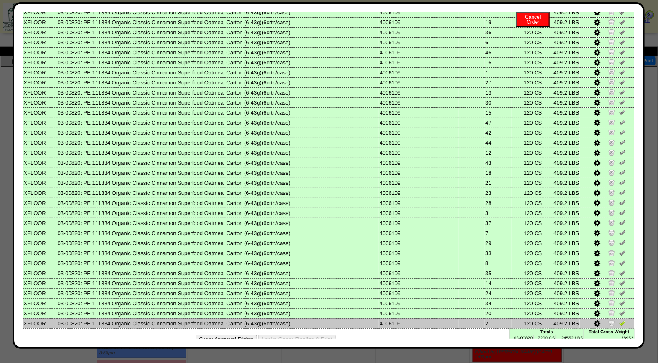
click at [619, 319] on img at bounding box center [622, 322] width 7 height 7
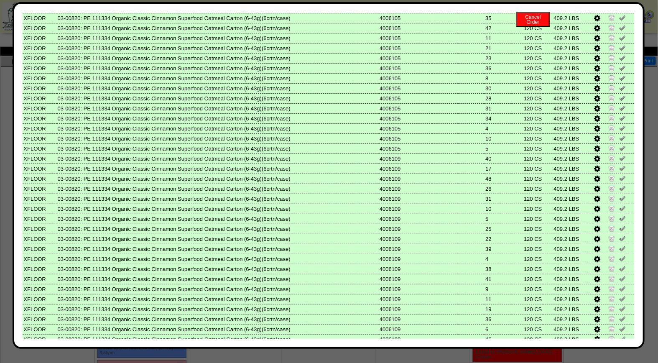
scroll to position [0, 0]
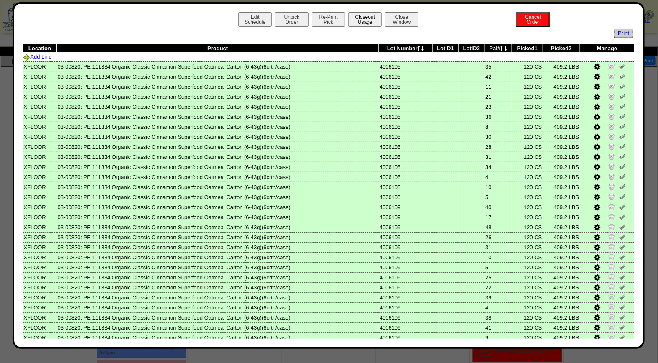
click at [364, 18] on button "Closeout Usage" at bounding box center [364, 19] width 33 height 15
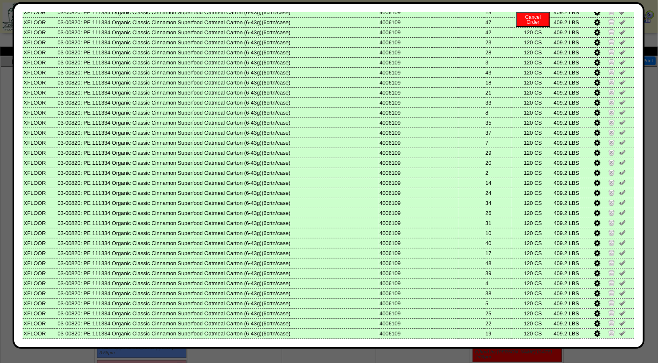
scroll to position [335, 0]
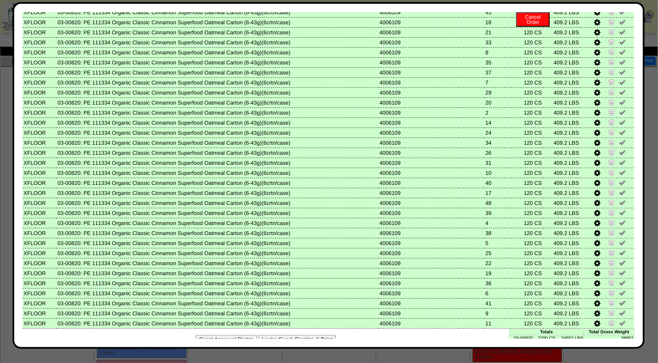
click at [308, 335] on button "Looks Good: Finalize & Print" at bounding box center [296, 339] width 77 height 9
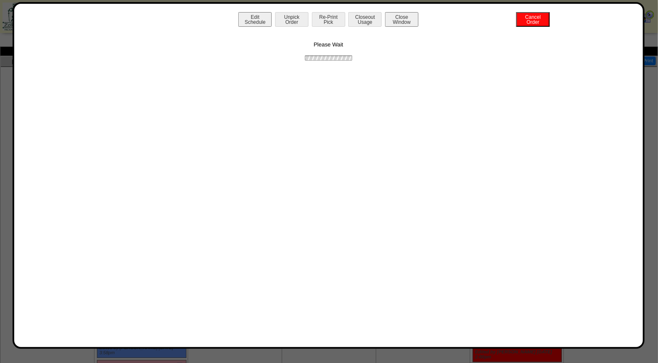
scroll to position [0, 0]
click at [332, 17] on button "Print BOL" at bounding box center [328, 19] width 33 height 15
